Goal: Task Accomplishment & Management: Manage account settings

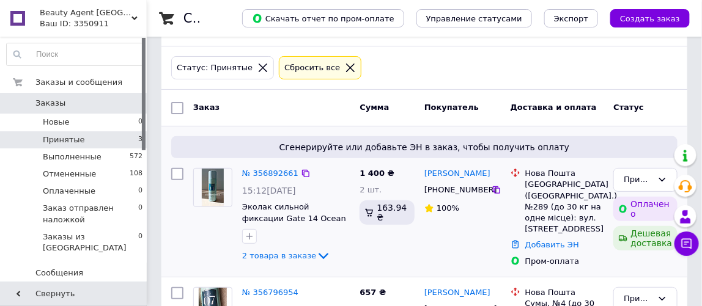
scroll to position [32, 0]
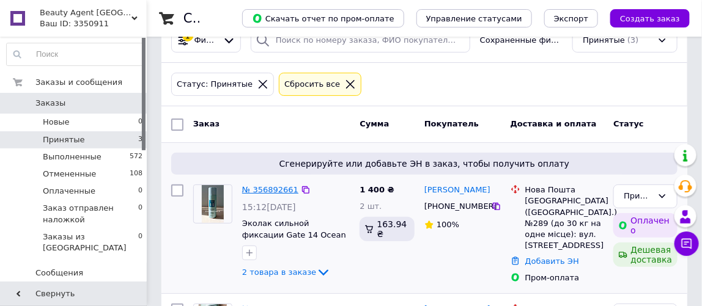
click at [263, 186] on link "№ 356892661" at bounding box center [270, 189] width 56 height 9
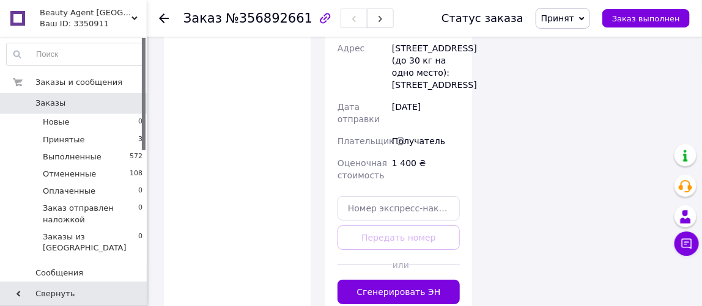
scroll to position [1333, 0]
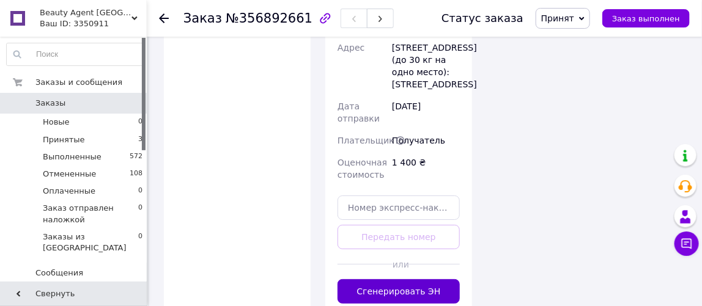
click at [387, 279] on button "Сгенерировать ЭН" at bounding box center [398, 291] width 122 height 24
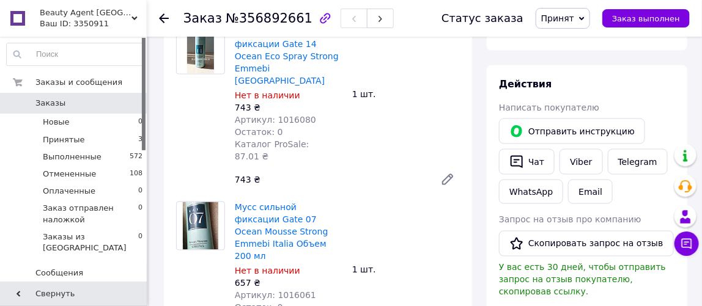
scroll to position [556, 0]
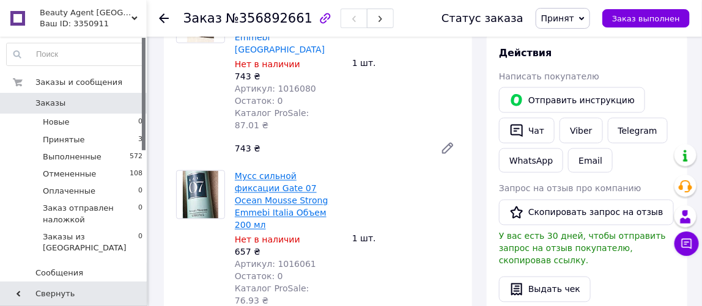
click at [257, 172] on link "Мусс сильной фиксации Gate 07 Ocean Mousse Strong Emmebi Italia Объем 200 мл" at bounding box center [282, 201] width 94 height 59
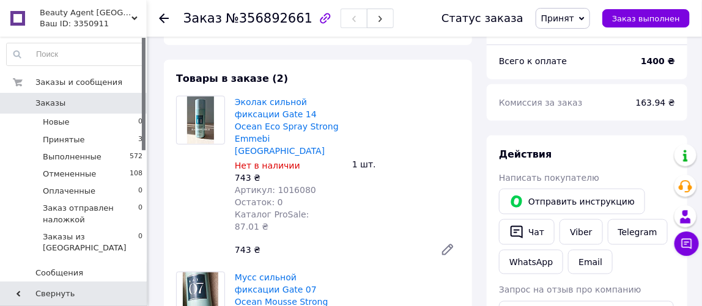
scroll to position [444, 0]
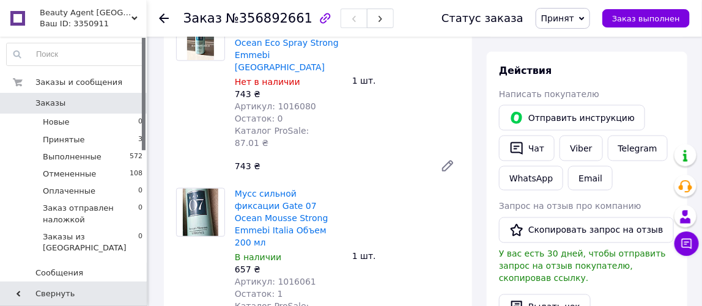
scroll to position [556, 0]
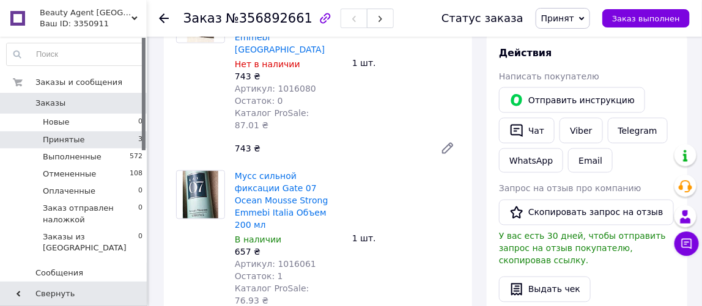
click at [62, 138] on span "Принятые" at bounding box center [64, 139] width 42 height 11
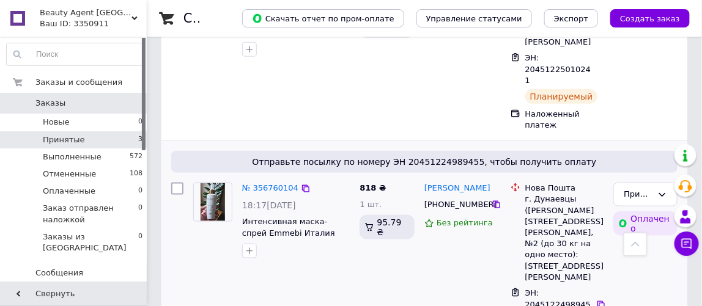
scroll to position [388, 0]
